Goal: Navigation & Orientation: Find specific page/section

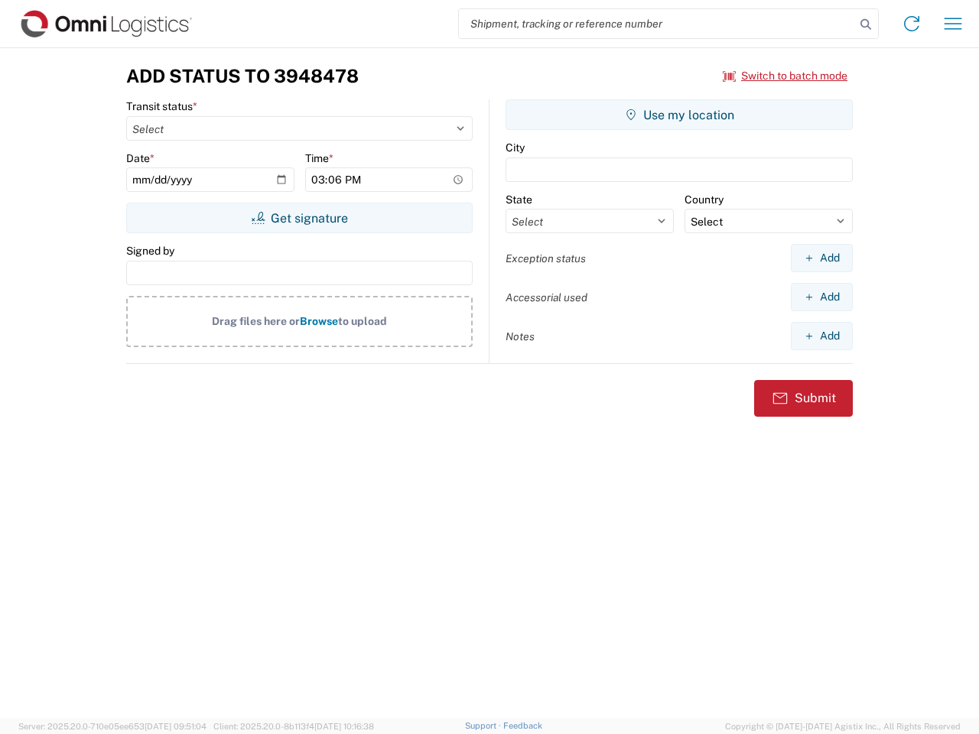
click at [657, 24] on input "search" at bounding box center [657, 23] width 396 height 29
click at [865, 24] on icon at bounding box center [865, 24] width 21 height 21
click at [911, 24] on icon at bounding box center [911, 23] width 24 height 24
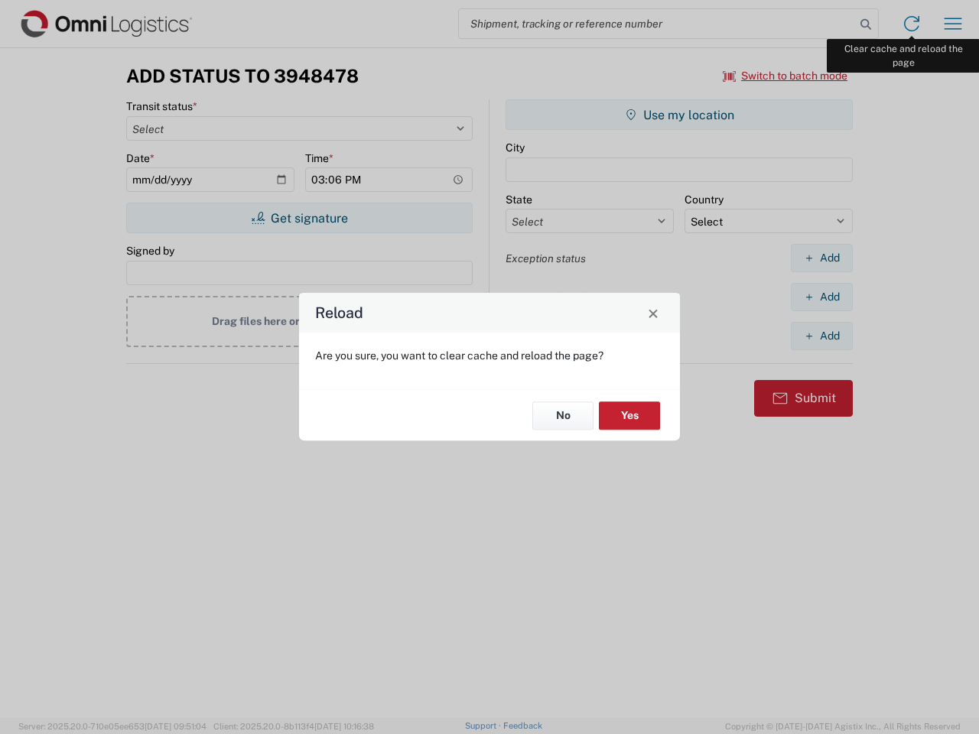
click at [953, 24] on div "Reload Are you sure, you want to clear cache and reload the page? No Yes" at bounding box center [489, 367] width 979 height 734
click at [785, 76] on div "Reload Are you sure, you want to clear cache and reload the page? No Yes" at bounding box center [489, 367] width 979 height 734
click at [299, 218] on div "Reload Are you sure, you want to clear cache and reload the page? No Yes" at bounding box center [489, 367] width 979 height 734
click at [679, 115] on div "Reload Are you sure, you want to clear cache and reload the page? No Yes" at bounding box center [489, 367] width 979 height 734
click at [821, 258] on div "Reload Are you sure, you want to clear cache and reload the page? No Yes" at bounding box center [489, 367] width 979 height 734
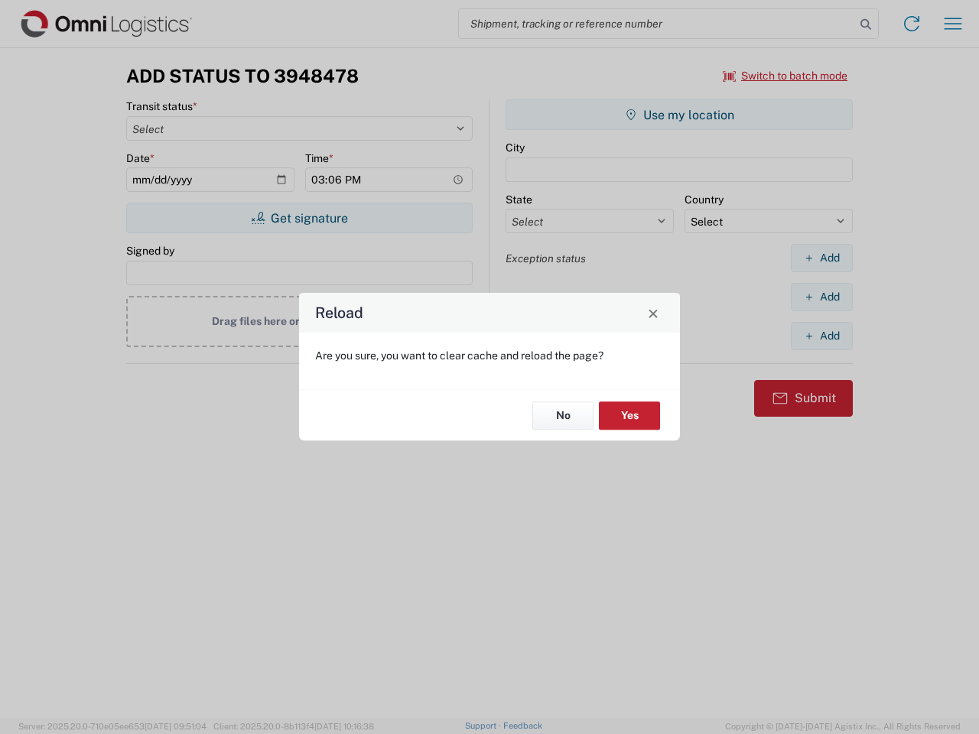
click at [821, 297] on div "Reload Are you sure, you want to clear cache and reload the page? No Yes" at bounding box center [489, 367] width 979 height 734
click at [821, 336] on div "Reload Are you sure, you want to clear cache and reload the page? No Yes" at bounding box center [489, 367] width 979 height 734
